Goal: Information Seeking & Learning: Check status

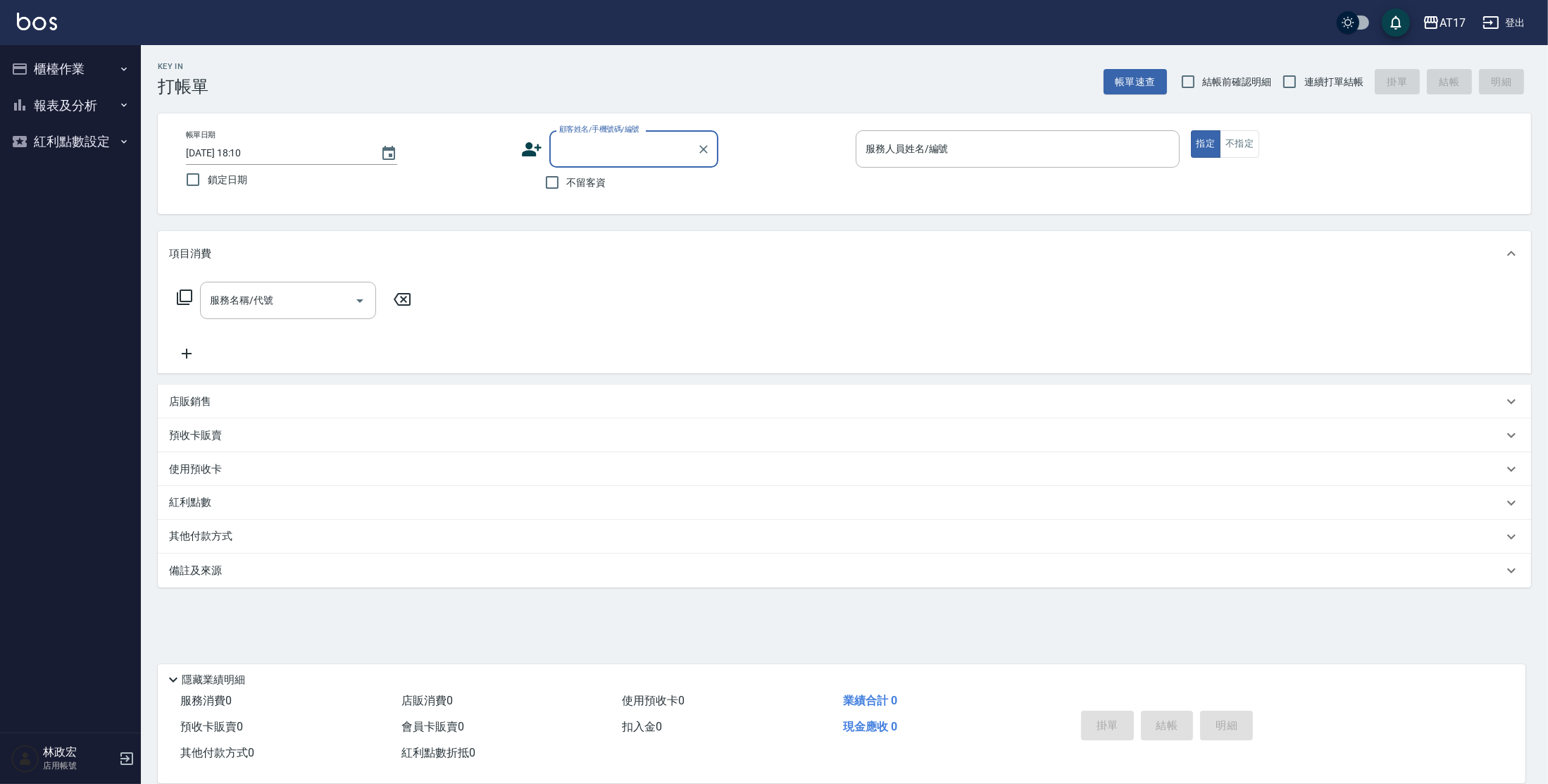
click at [115, 109] on button "報表及分析" at bounding box center [70, 105] width 130 height 36
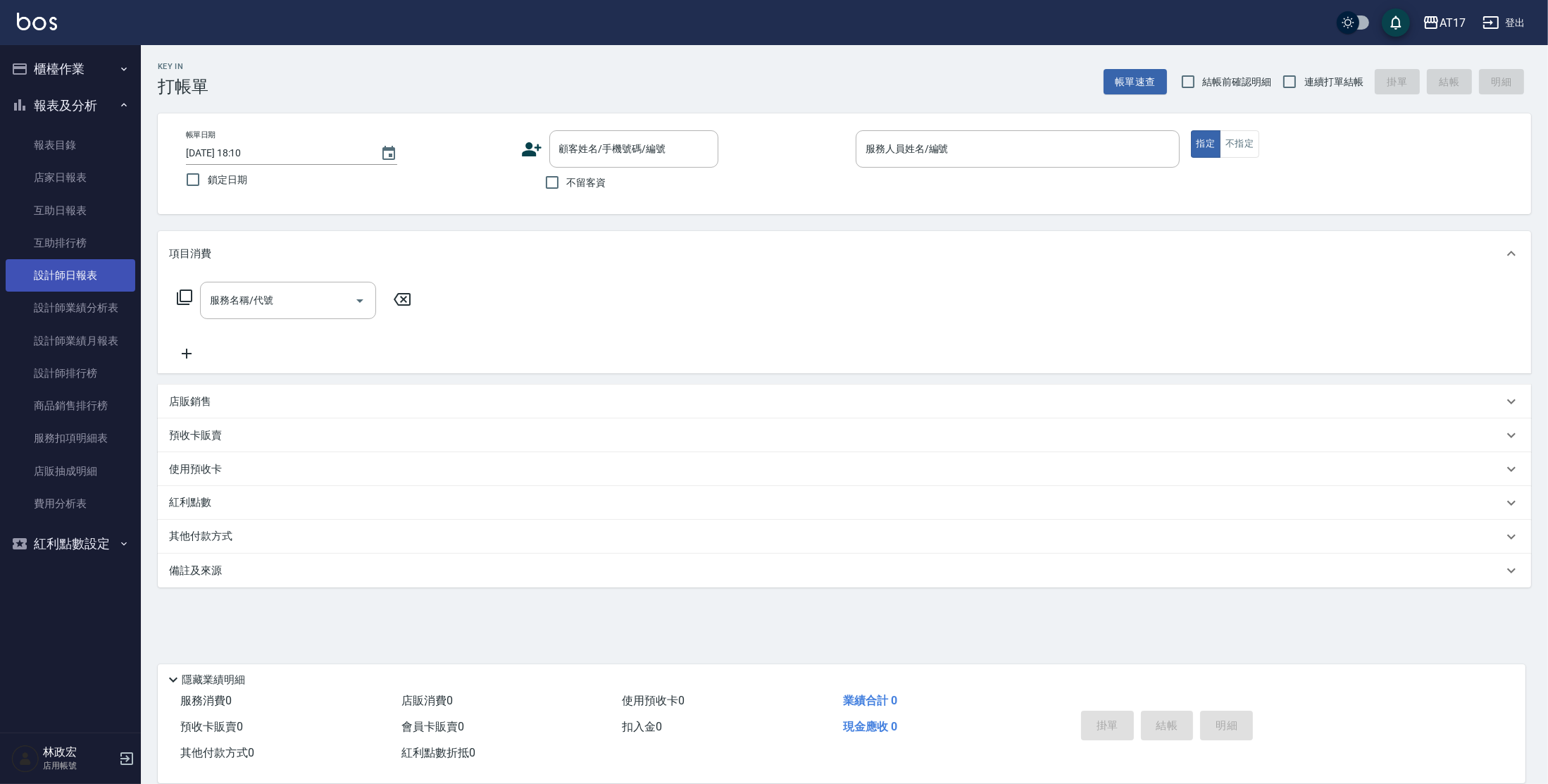
click at [86, 281] on link "設計師日報表" at bounding box center [70, 275] width 130 height 33
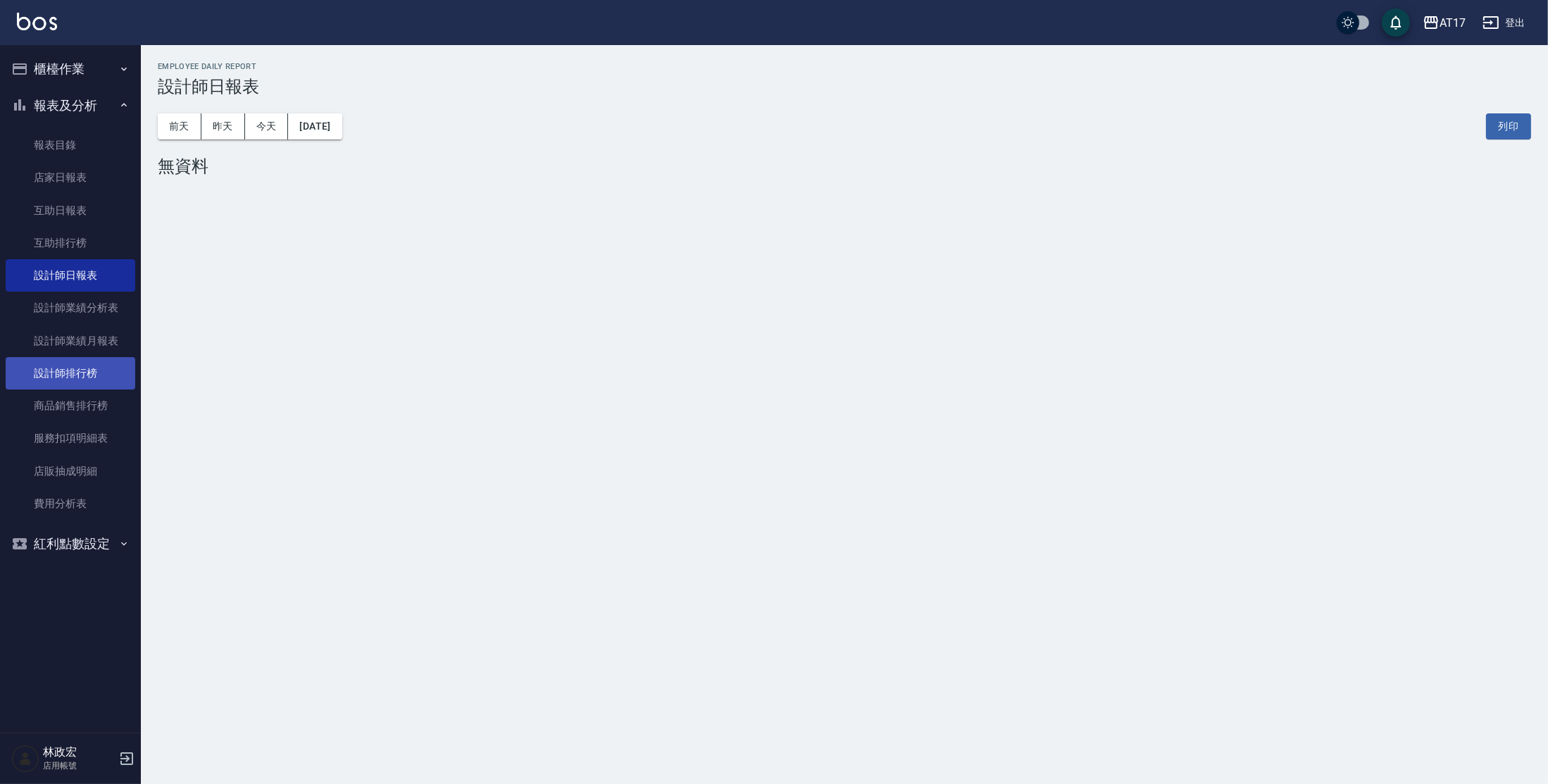
click at [73, 378] on link "設計師排行榜" at bounding box center [70, 373] width 130 height 33
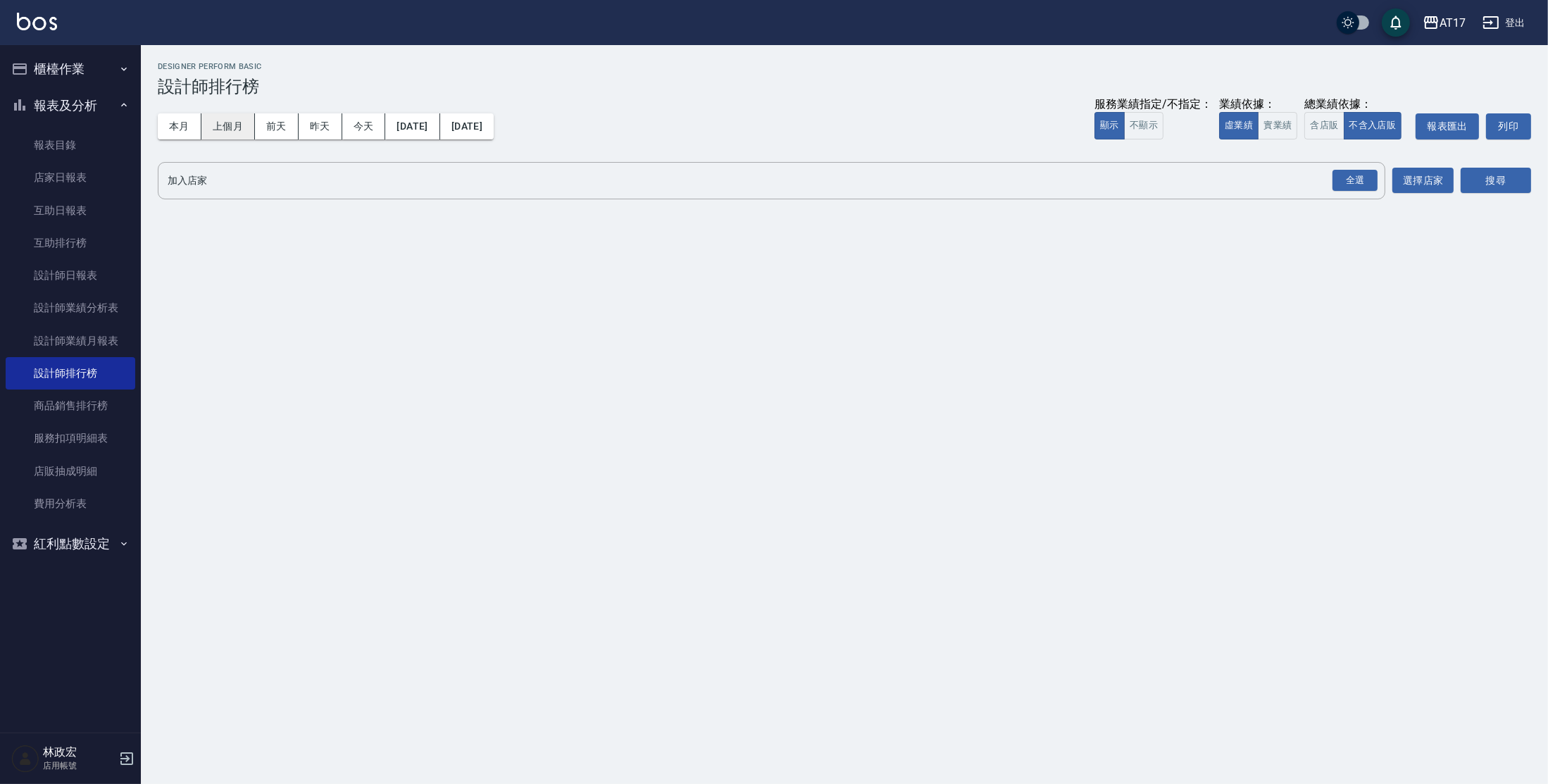
click at [202, 123] on button "上個月" at bounding box center [228, 126] width 54 height 26
click at [190, 123] on button "本月" at bounding box center [179, 126] width 43 height 26
click at [1338, 182] on div "全選" at bounding box center [1354, 180] width 45 height 22
click at [1277, 133] on button "實業績" at bounding box center [1277, 126] width 40 height 27
drag, startPoint x: 1360, startPoint y: 182, endPoint x: 1485, endPoint y: 165, distance: 126.2
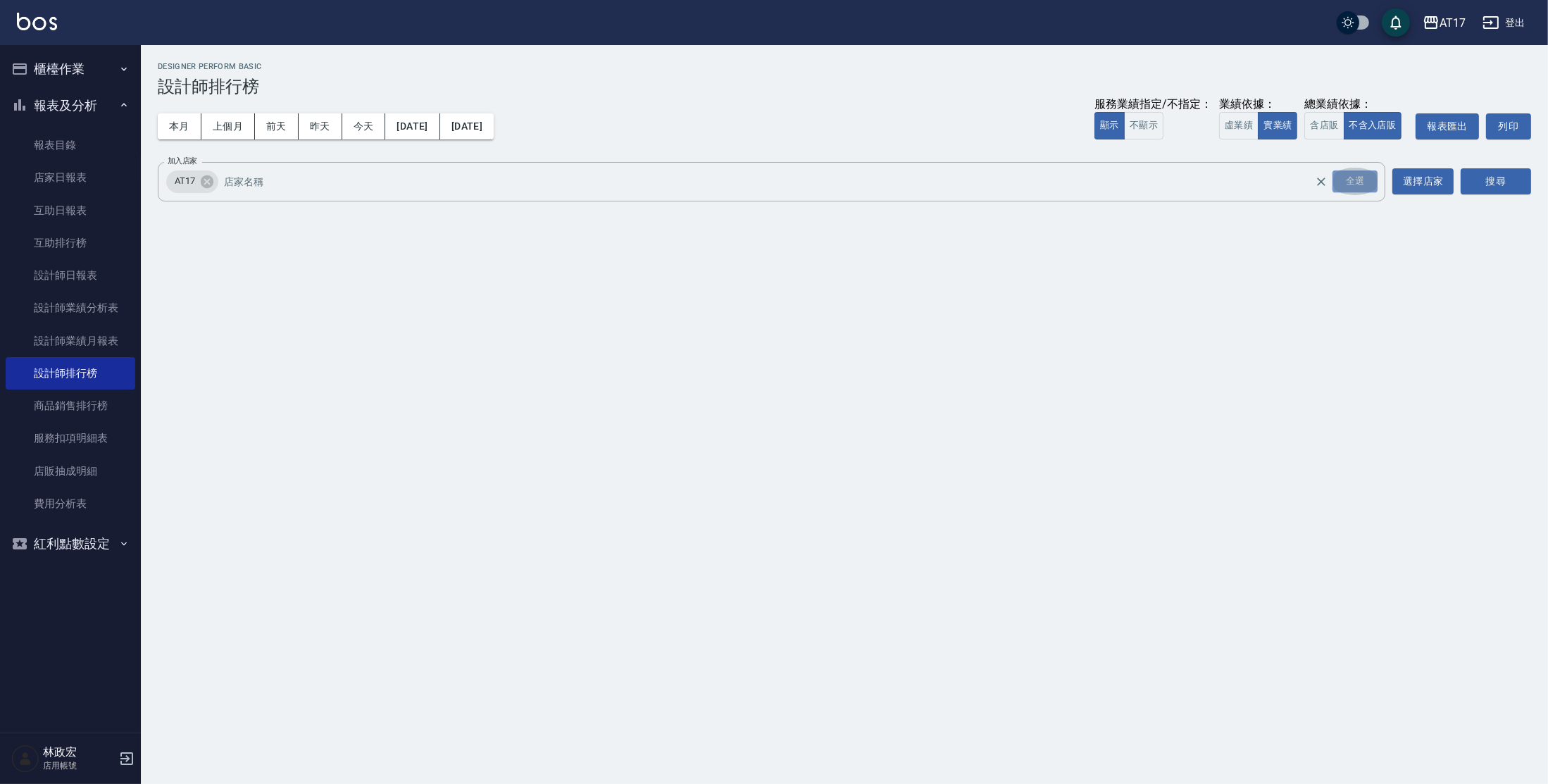
click at [1380, 182] on button "全選" at bounding box center [1354, 181] width 50 height 27
click at [1490, 182] on button "搜尋" at bounding box center [1496, 180] width 71 height 26
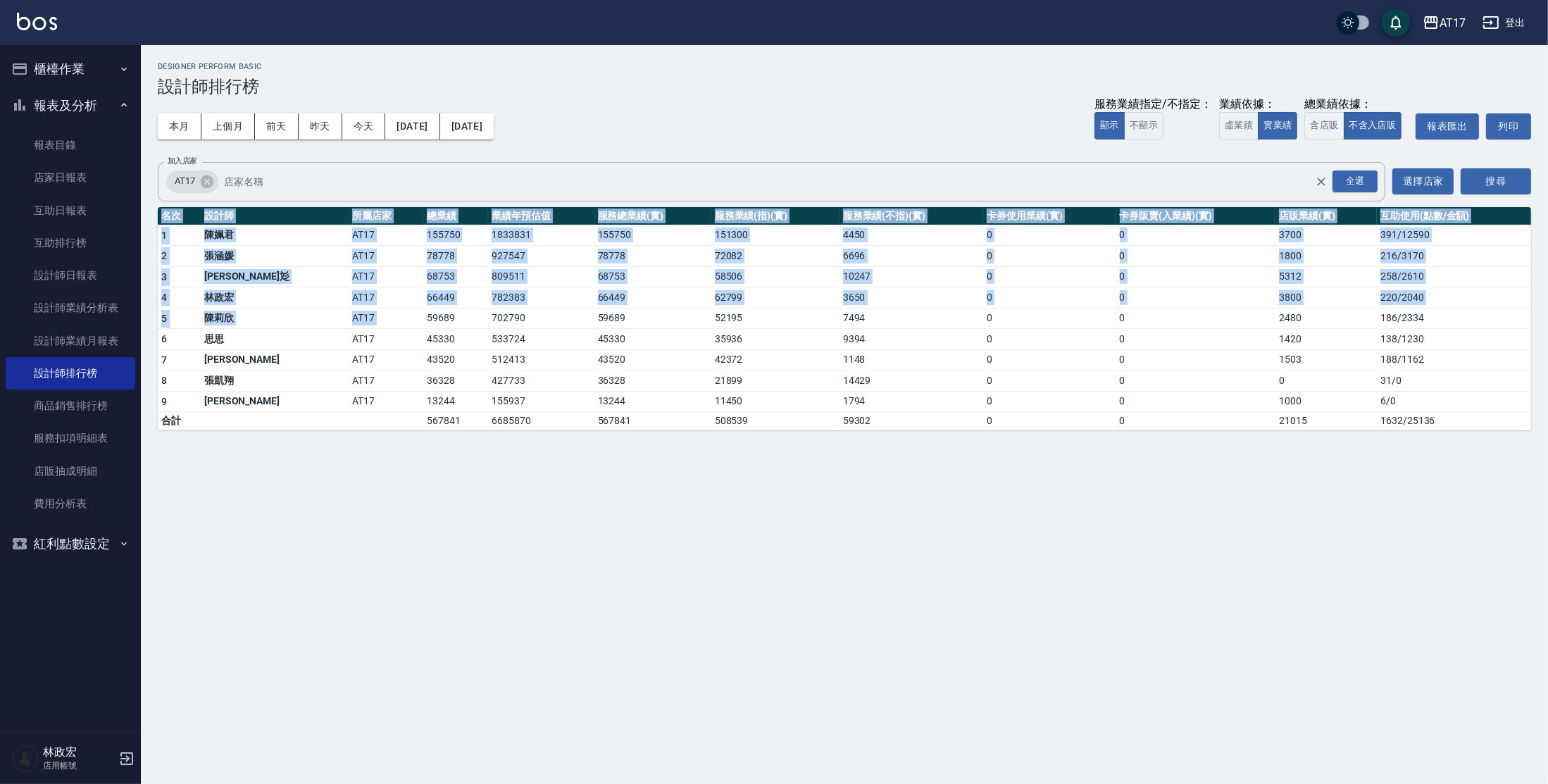
drag, startPoint x: 350, startPoint y: 313, endPoint x: 377, endPoint y: 431, distance: 121.0
click at [377, 430] on div "AT17 [DATE] - [DATE] 設計師排行榜 列印時間： [DATE][PHONE_NUMBER]:42 Designer Perform Basi…" at bounding box center [844, 246] width 1407 height 402
click at [384, 457] on div "AT17 [DATE] - [DATE] 設計師排行榜 列印時間： [DATE][PHONE_NUMBER]:42 Designer Perform Basi…" at bounding box center [774, 392] width 1548 height 784
